Goal: Task Accomplishment & Management: Manage account settings

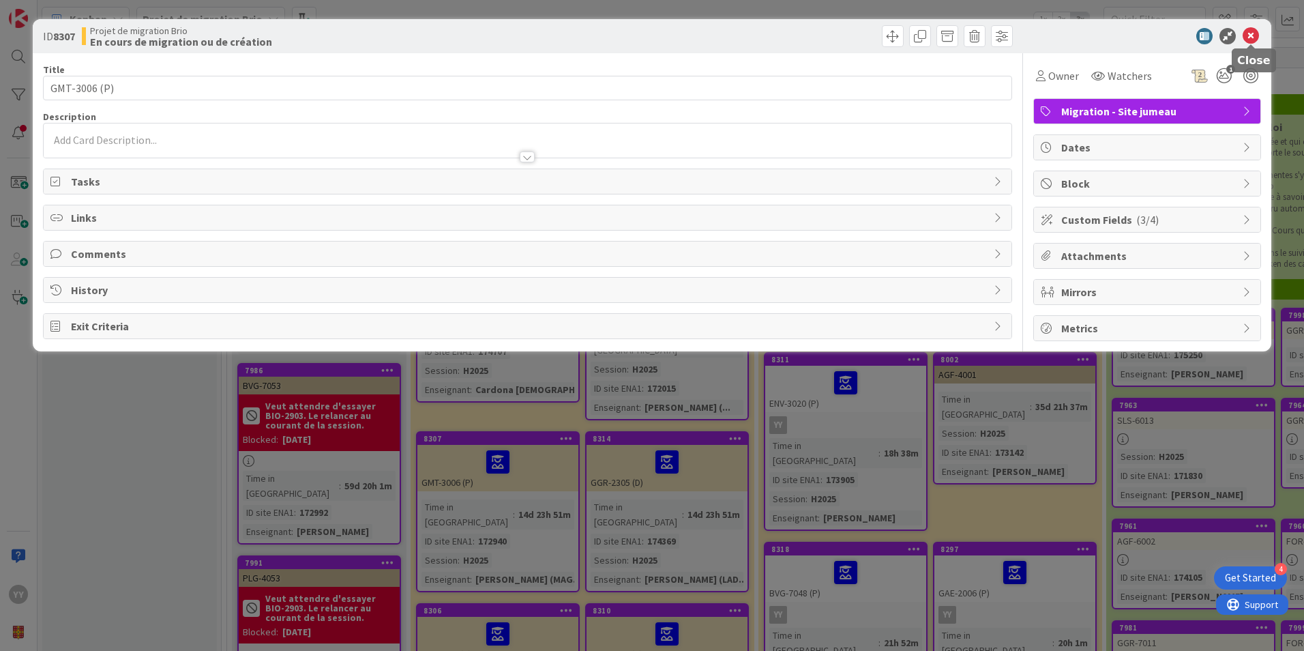
drag, startPoint x: 465, startPoint y: 475, endPoint x: 1245, endPoint y: 40, distance: 893.2
click at [1245, 40] on icon at bounding box center [1251, 36] width 16 height 16
drag, startPoint x: 539, startPoint y: 474, endPoint x: 508, endPoint y: 452, distance: 38.2
click at [508, 455] on div "ID 8307 Projet de migration Brio En cours de migration ou de création Title 12 …" at bounding box center [652, 325] width 1304 height 651
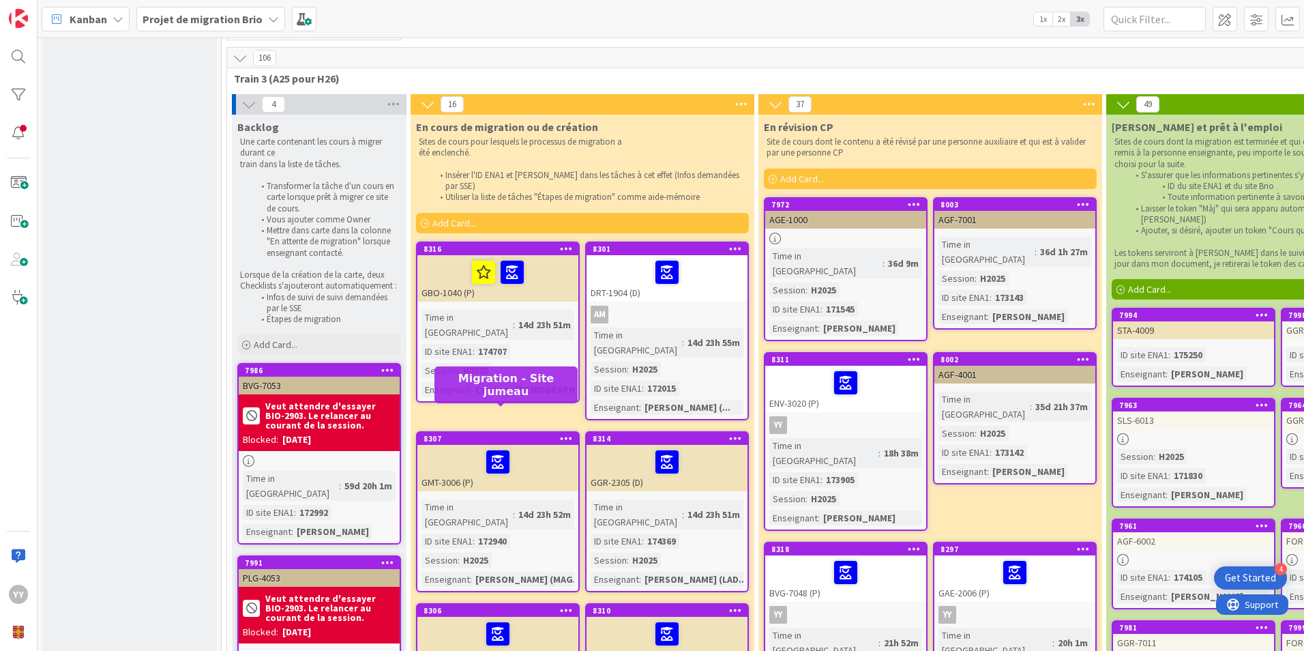
click at [568, 433] on icon at bounding box center [566, 438] width 13 height 10
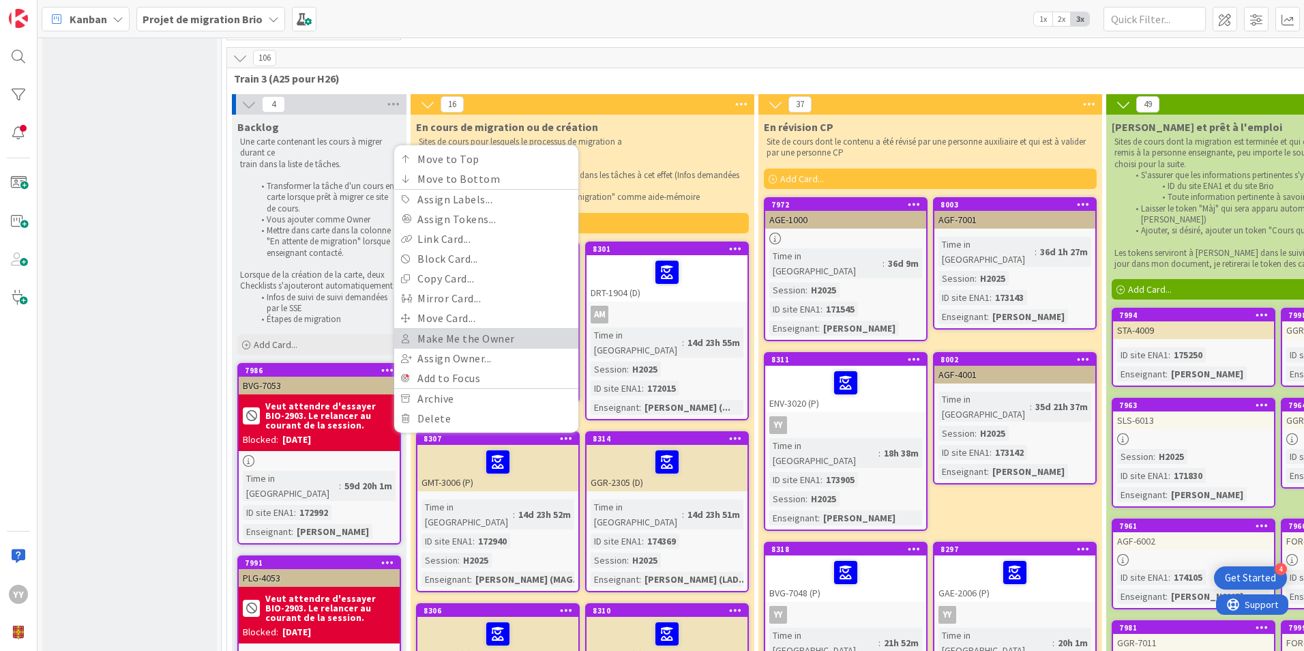
click at [447, 329] on link "Make Me the Owner" at bounding box center [486, 339] width 184 height 20
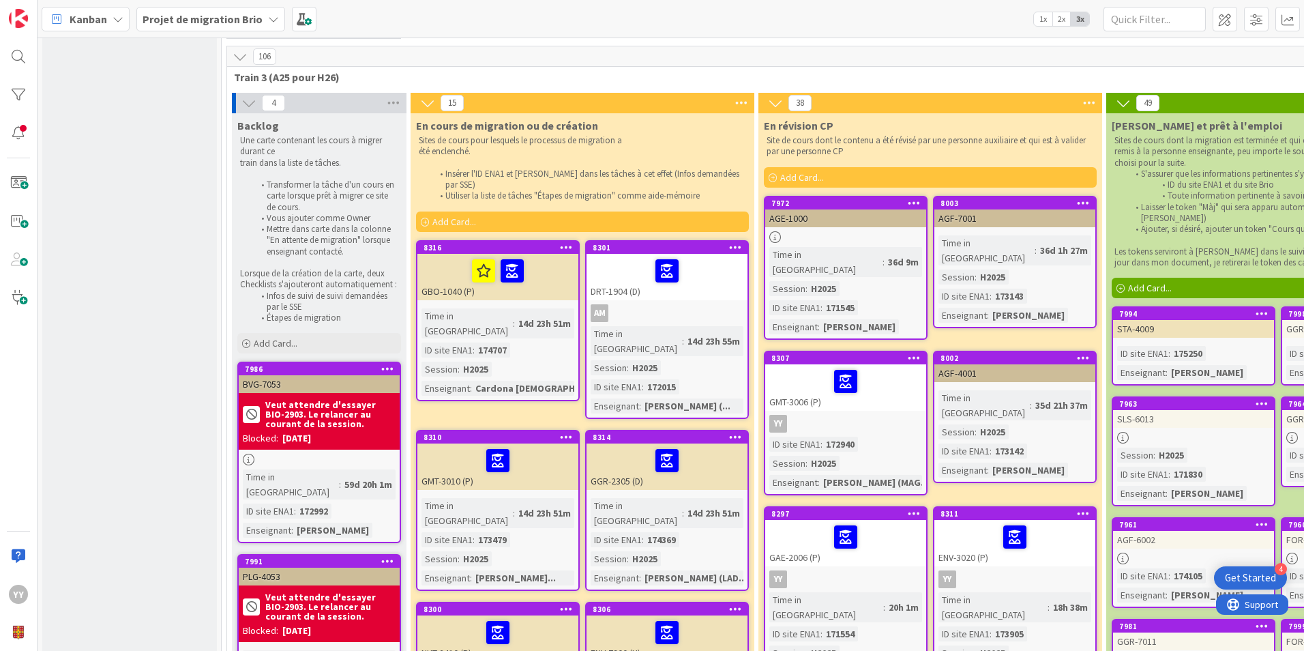
scroll to position [273, 0]
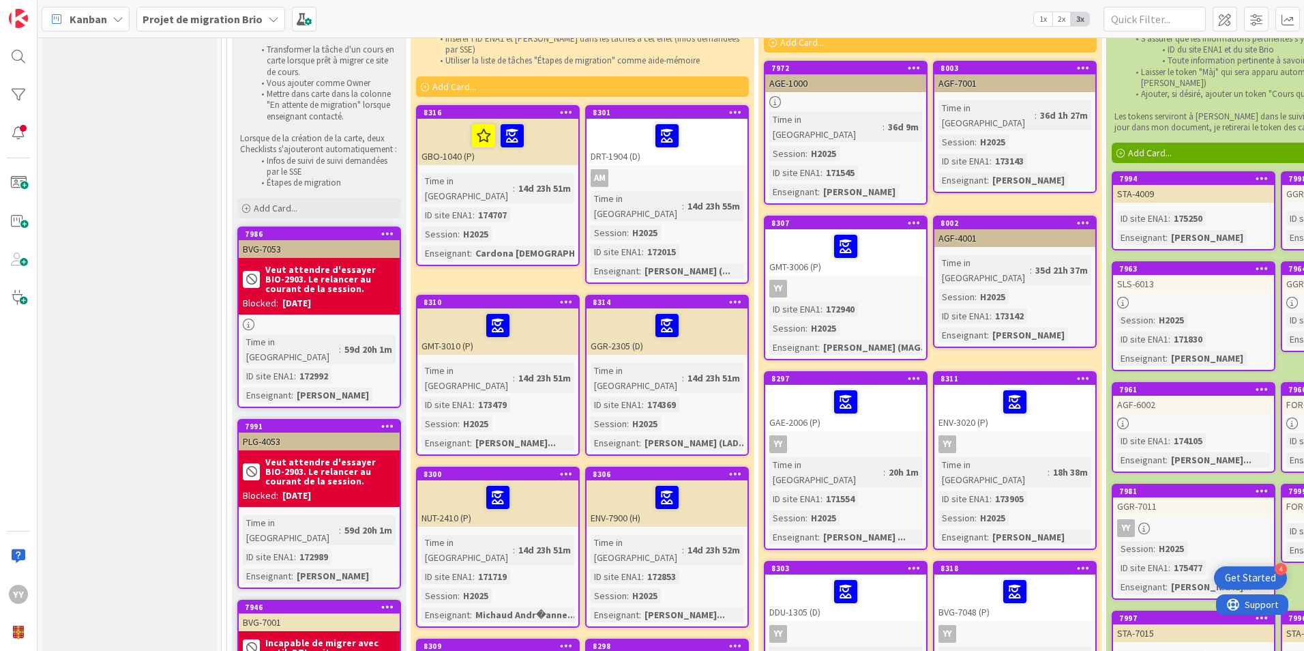
click at [568, 297] on icon at bounding box center [566, 302] width 13 height 10
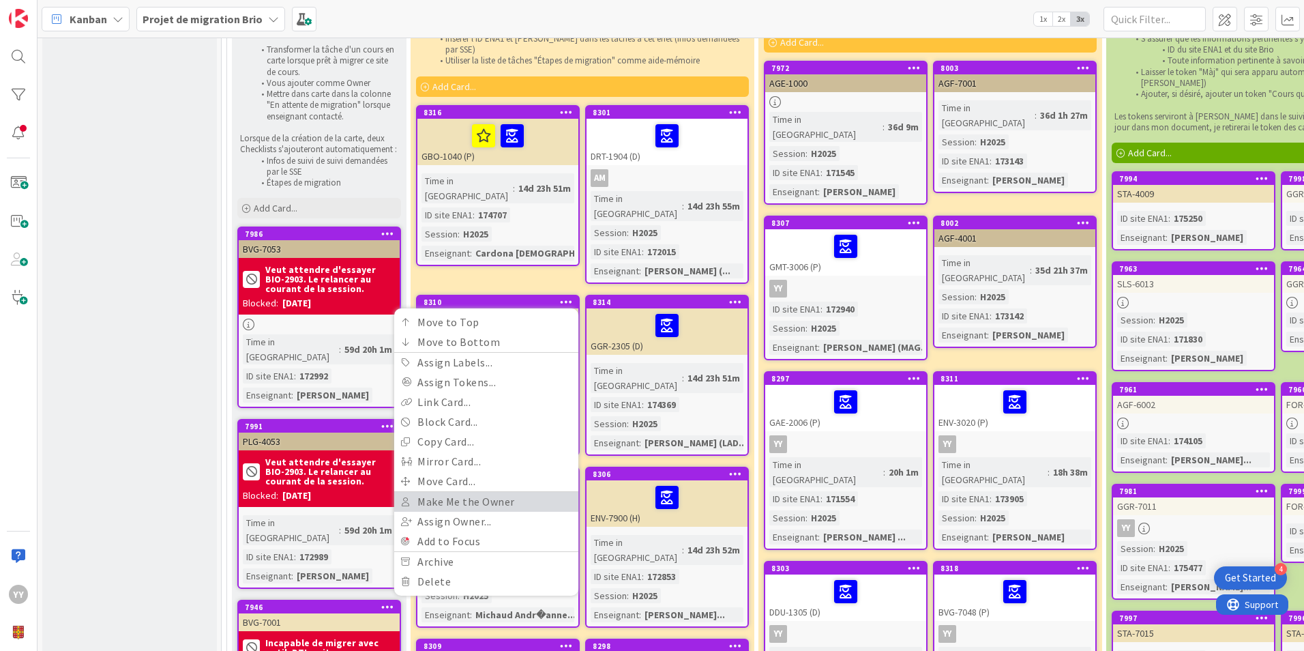
click at [503, 492] on link "Make Me the Owner" at bounding box center [486, 502] width 184 height 20
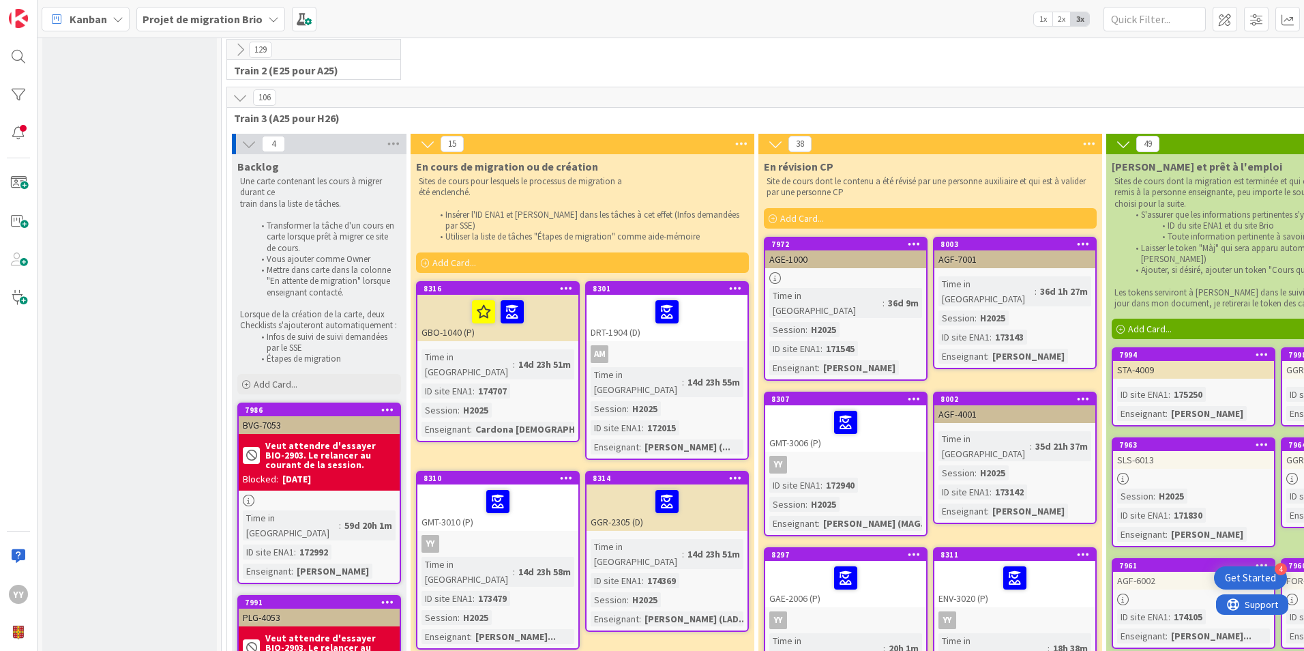
scroll to position [68, 0]
